Goal: Task Accomplishment & Management: Use online tool/utility

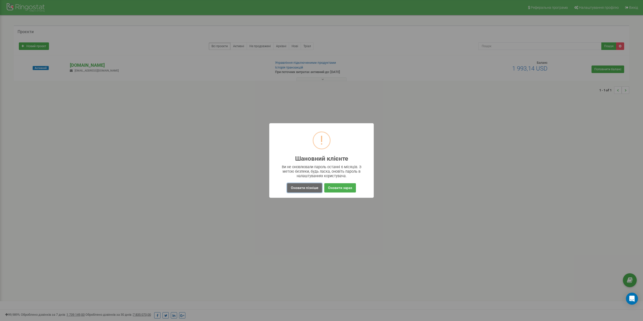
click at [300, 187] on button "Оновити пізніше" at bounding box center [304, 187] width 35 height 9
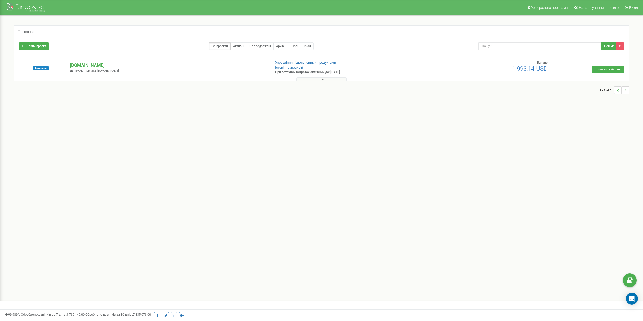
click at [326, 80] on button at bounding box center [322, 79] width 50 height 4
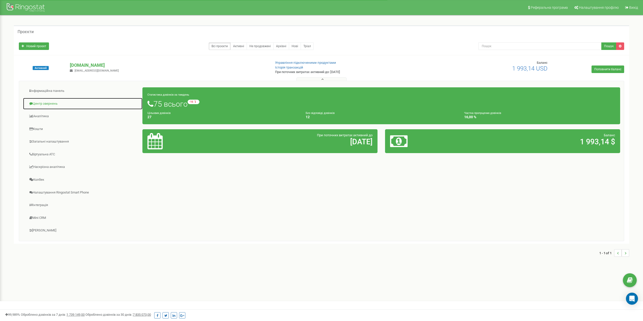
click at [37, 104] on link "Центр звернень" at bounding box center [83, 104] width 120 height 12
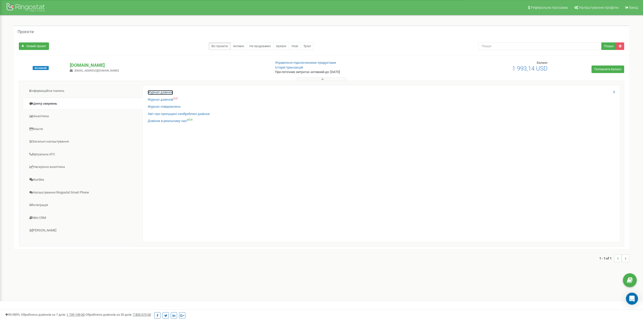
click at [158, 91] on link "Журнал дзвінків" at bounding box center [160, 92] width 25 height 5
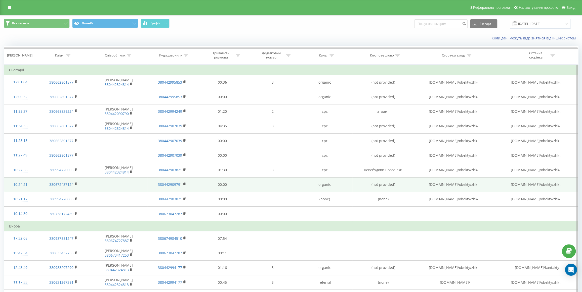
click at [455, 185] on span "[DOMAIN_NAME]/obekty/zhk-..." at bounding box center [454, 184] width 53 height 5
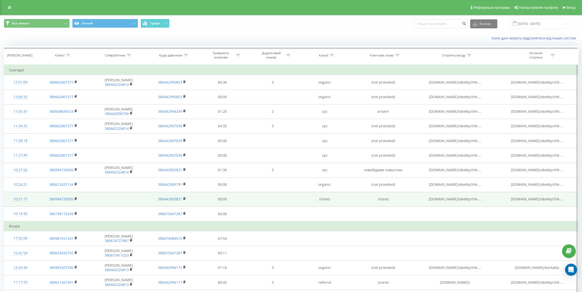
click at [454, 199] on span "[DOMAIN_NAME]/obekty/zhk-..." at bounding box center [454, 199] width 53 height 5
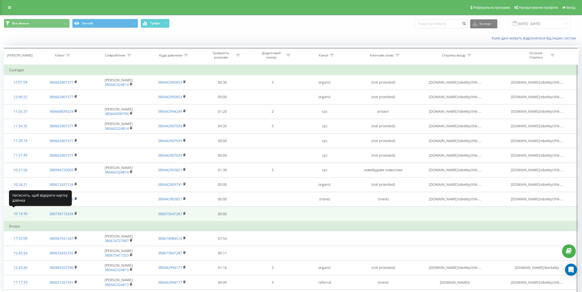
click at [21, 214] on div "10:14:30" at bounding box center [20, 214] width 23 height 10
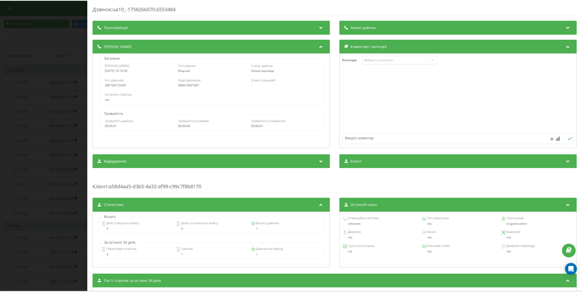
scroll to position [74, 0]
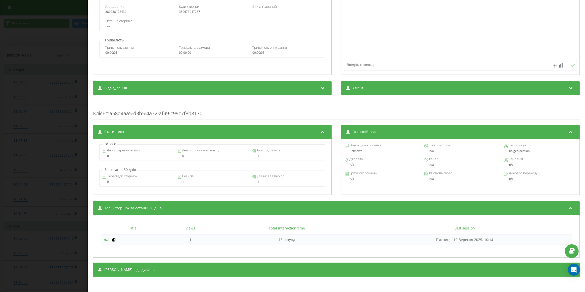
click at [107, 240] on span "n/a" at bounding box center [107, 240] width 6 height 5
click at [35, 68] on div "Дзвінок : ua10_-1758266070.6553484 Транскрипція Для AI-аналізу майбутніх дзвінк…" at bounding box center [292, 146] width 585 height 292
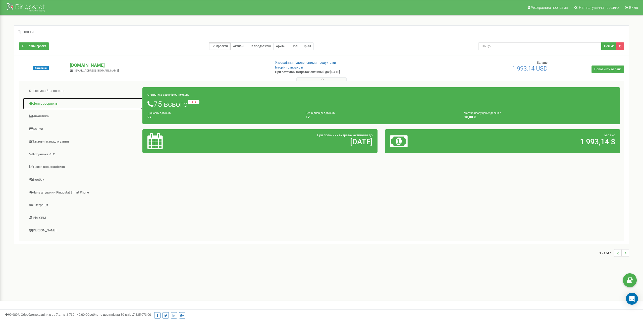
click at [54, 103] on link "Центр звернень" at bounding box center [83, 104] width 120 height 12
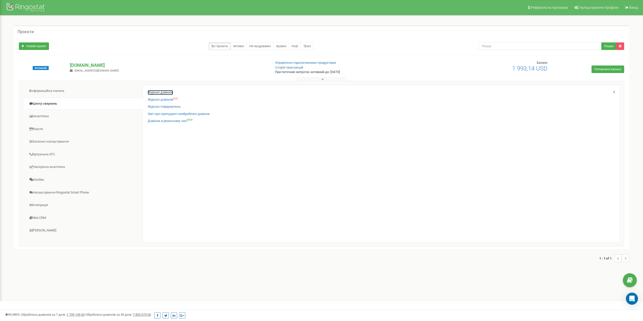
click at [169, 91] on link "Журнал дзвінків" at bounding box center [160, 92] width 25 height 5
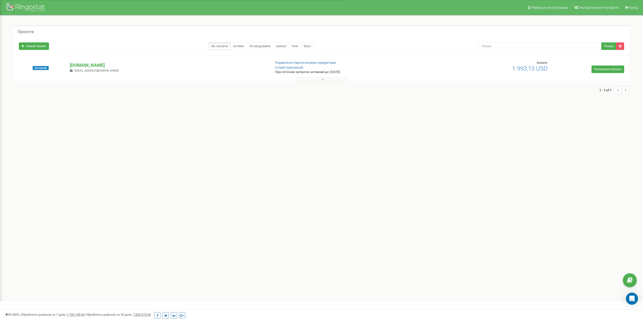
click at [326, 80] on button at bounding box center [322, 79] width 50 height 4
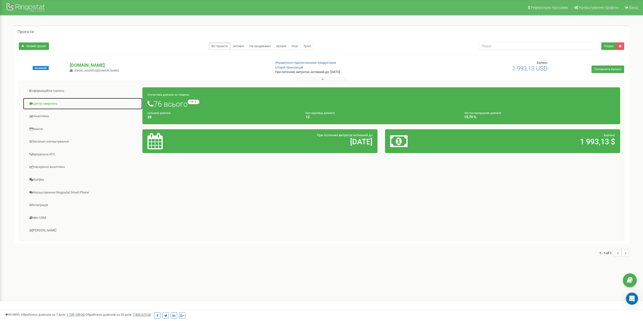
click at [54, 103] on link "Центр звернень" at bounding box center [83, 104] width 120 height 12
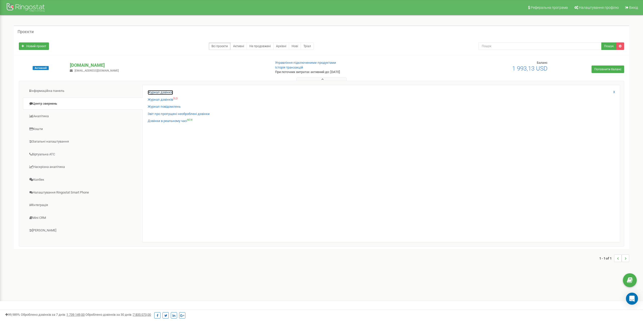
click at [166, 94] on link "Журнал дзвінків" at bounding box center [160, 92] width 25 height 5
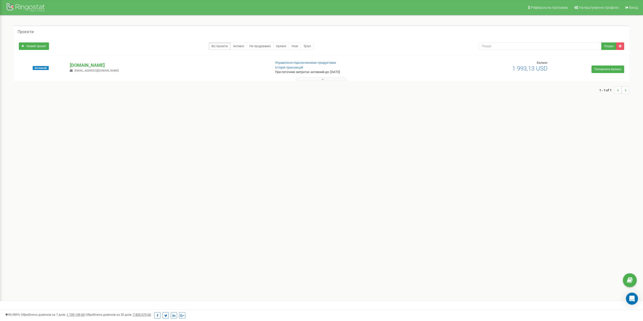
click at [327, 81] on button at bounding box center [322, 79] width 50 height 4
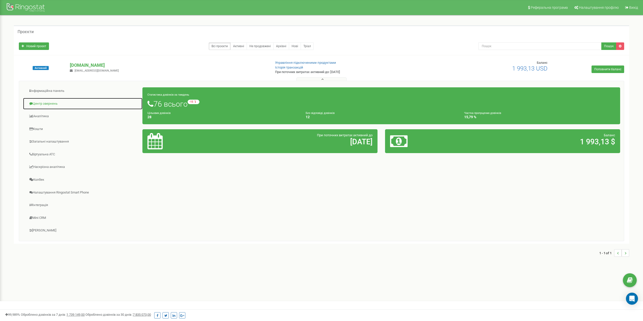
click at [34, 105] on link "Центр звернень" at bounding box center [83, 104] width 120 height 12
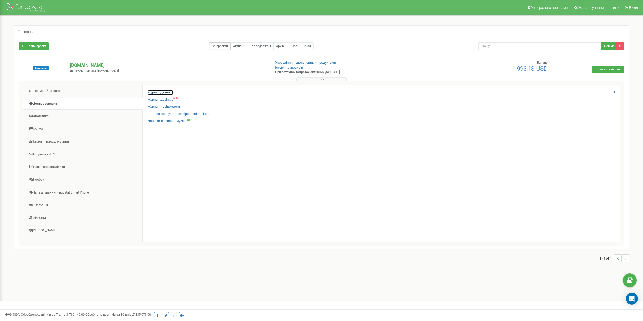
click at [157, 91] on link "Журнал дзвінків" at bounding box center [160, 92] width 25 height 5
